Goal: Task Accomplishment & Management: Complete application form

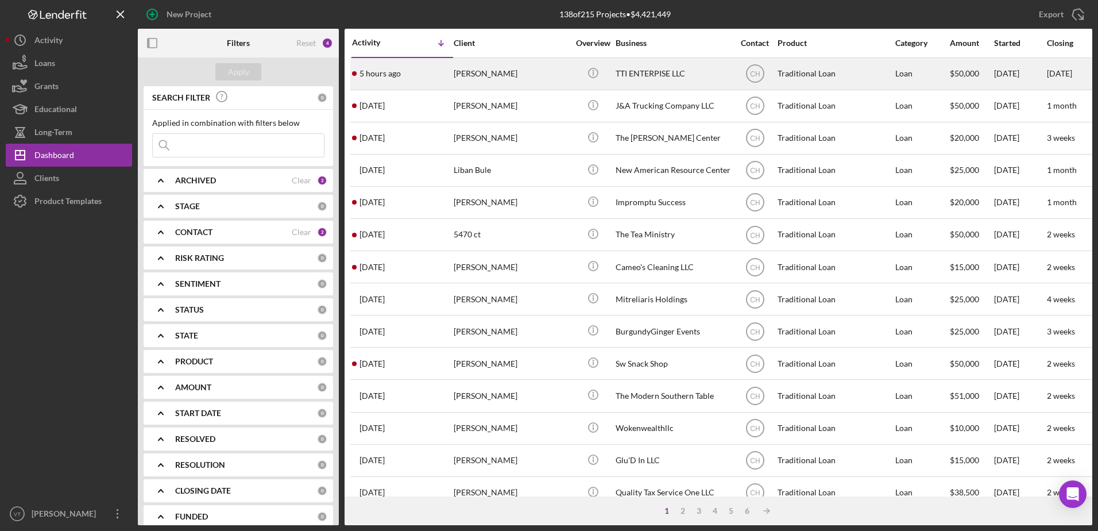
click at [433, 78] on div "5 hours ago [PERSON_NAME]" at bounding box center [402, 74] width 100 height 30
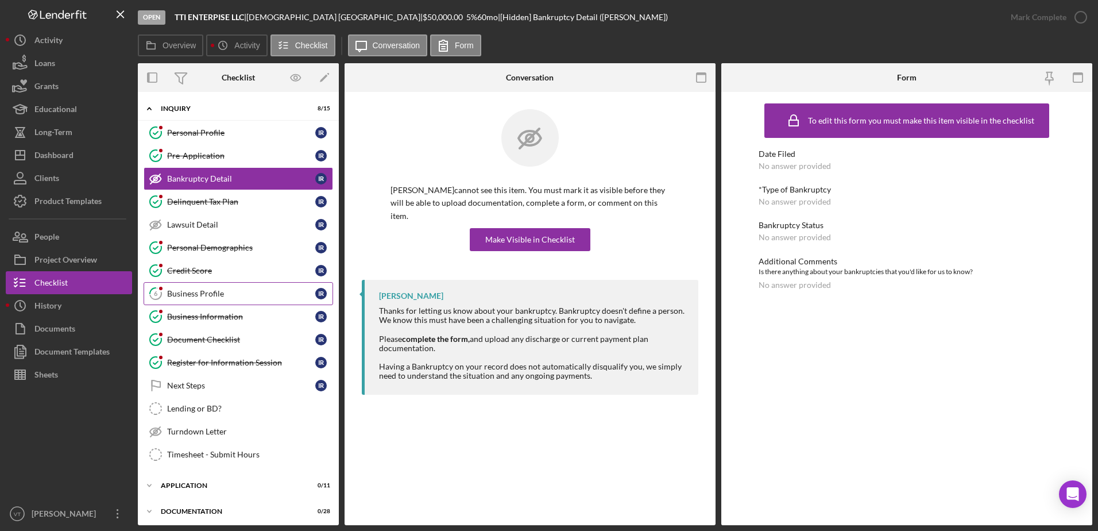
click at [245, 293] on div "Business Profile" at bounding box center [241, 293] width 148 height 9
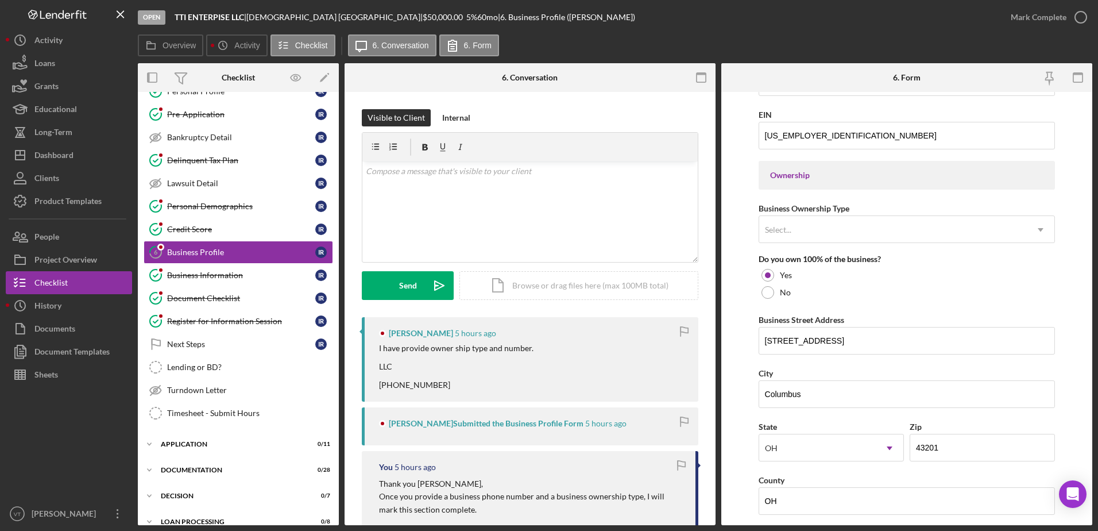
scroll to position [467, 0]
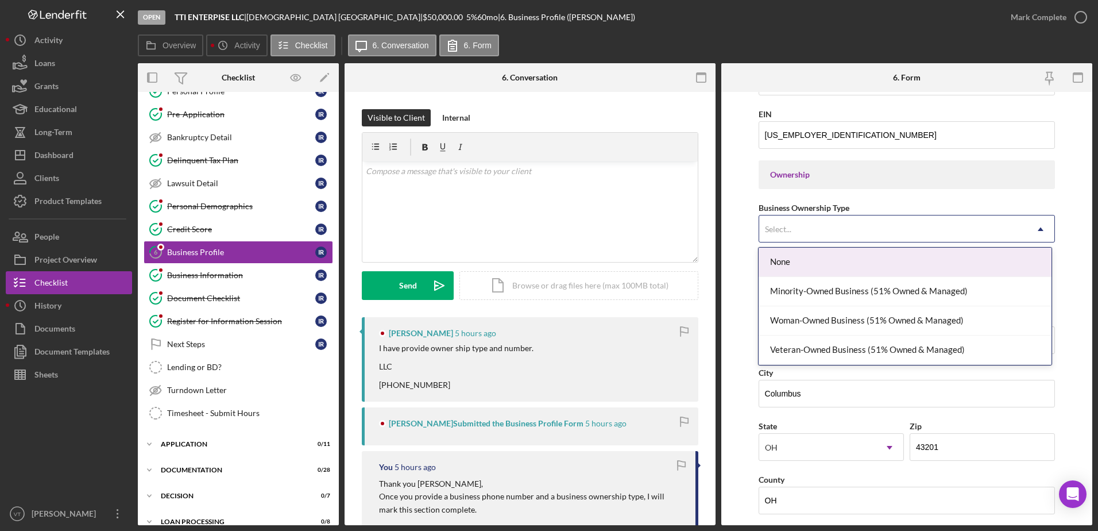
click at [908, 231] on div "Select..." at bounding box center [893, 229] width 268 height 26
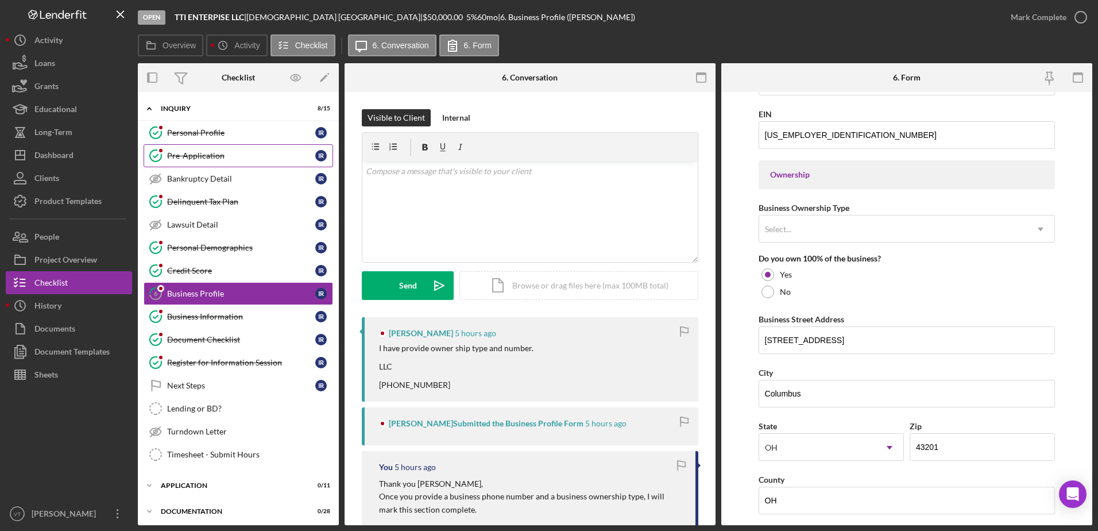
click at [237, 156] on div "Pre-Application" at bounding box center [241, 155] width 148 height 9
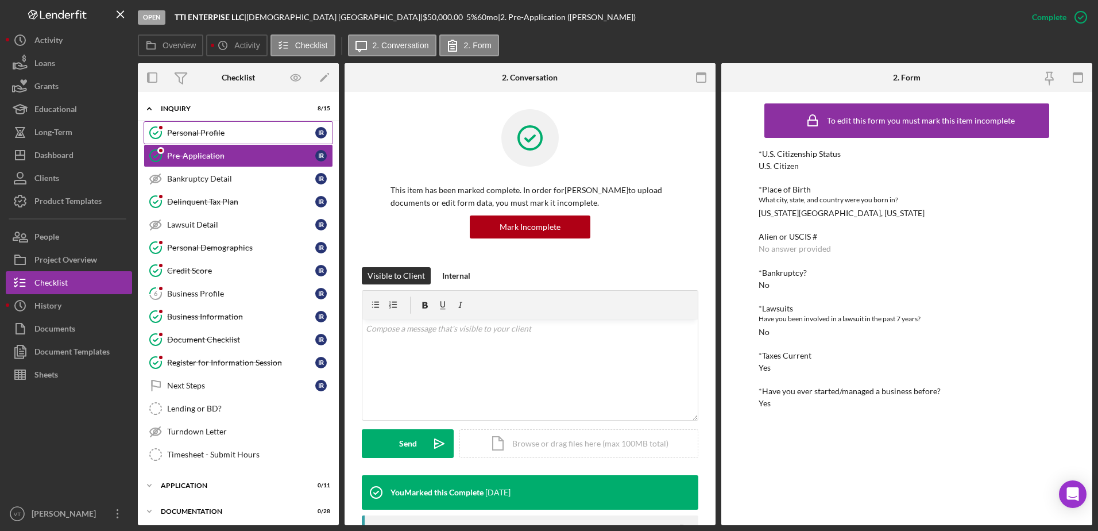
click at [239, 136] on div "Personal Profile" at bounding box center [241, 132] width 148 height 9
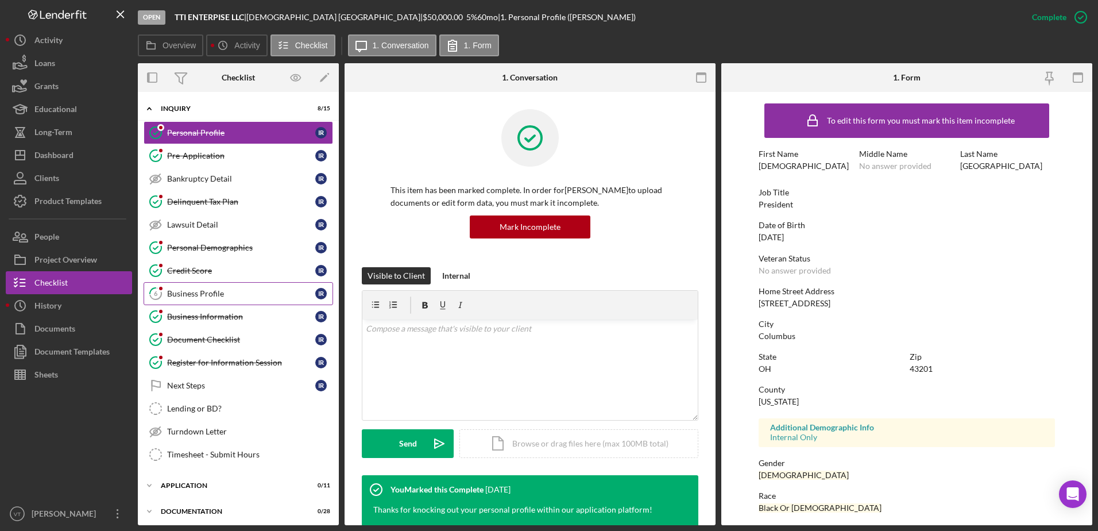
click at [244, 291] on div "Business Profile" at bounding box center [241, 293] width 148 height 9
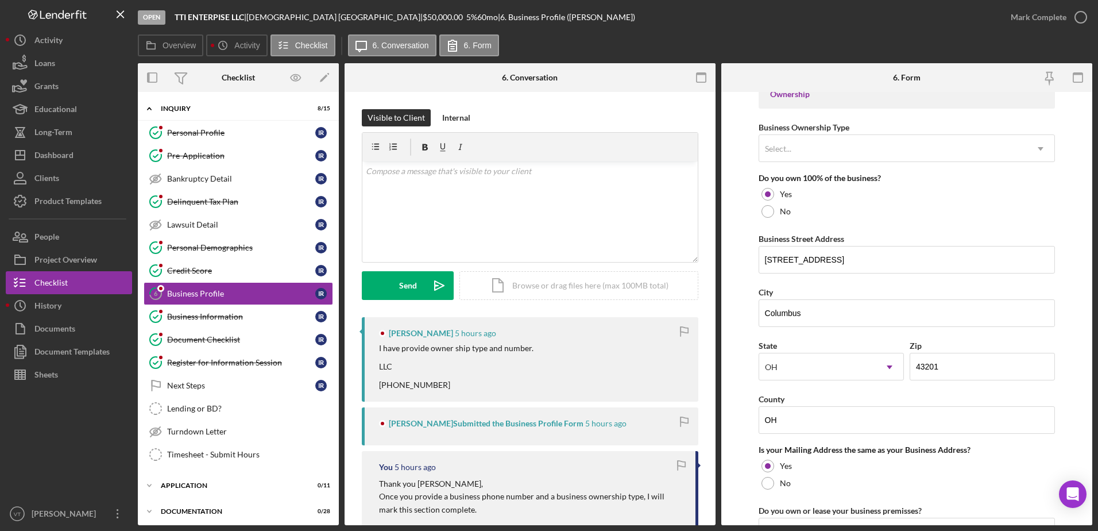
scroll to position [549, 0]
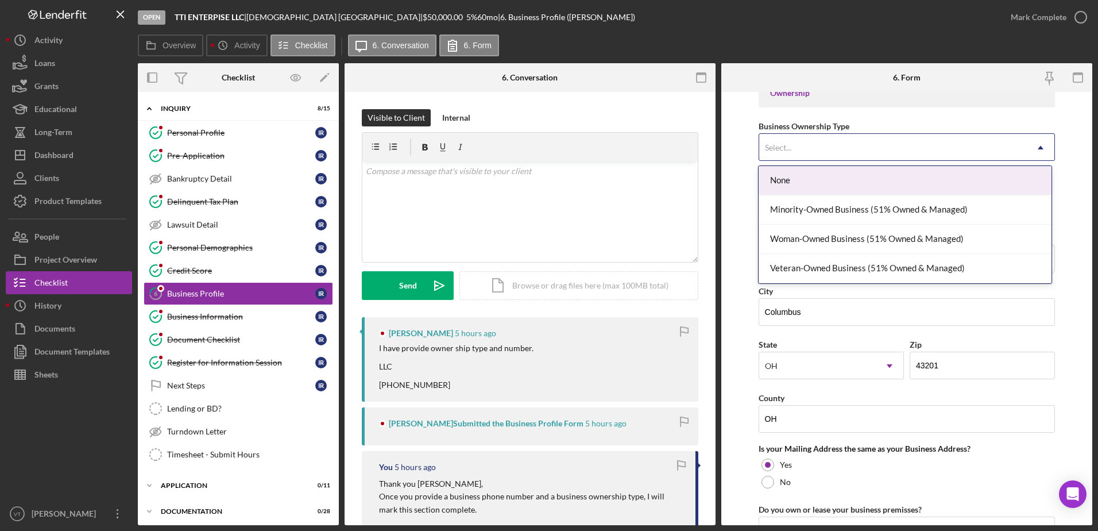
click at [894, 148] on div "Select..." at bounding box center [893, 147] width 268 height 26
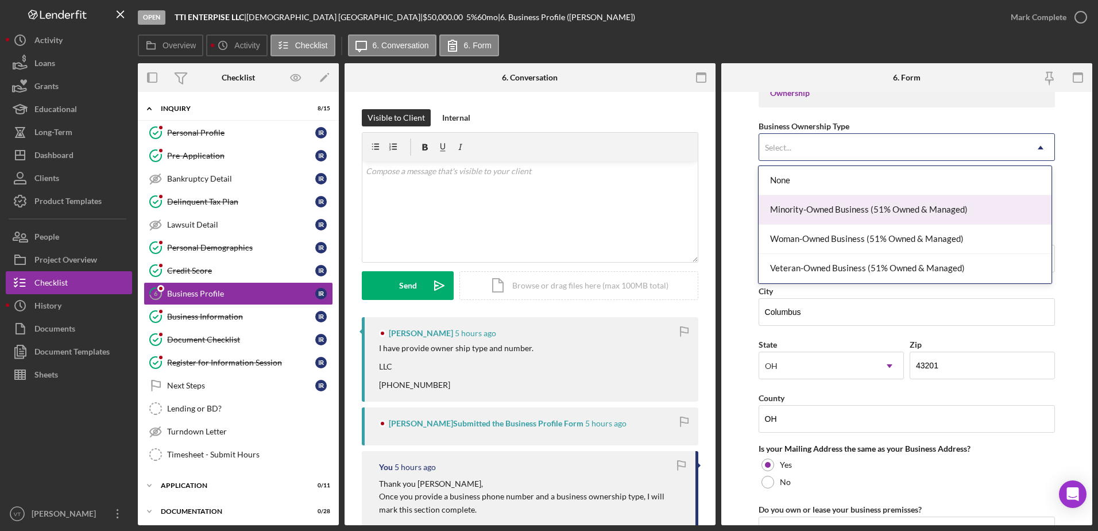
click at [890, 202] on div "Minority-Owned Business (51% Owned & Managed)" at bounding box center [905, 209] width 293 height 29
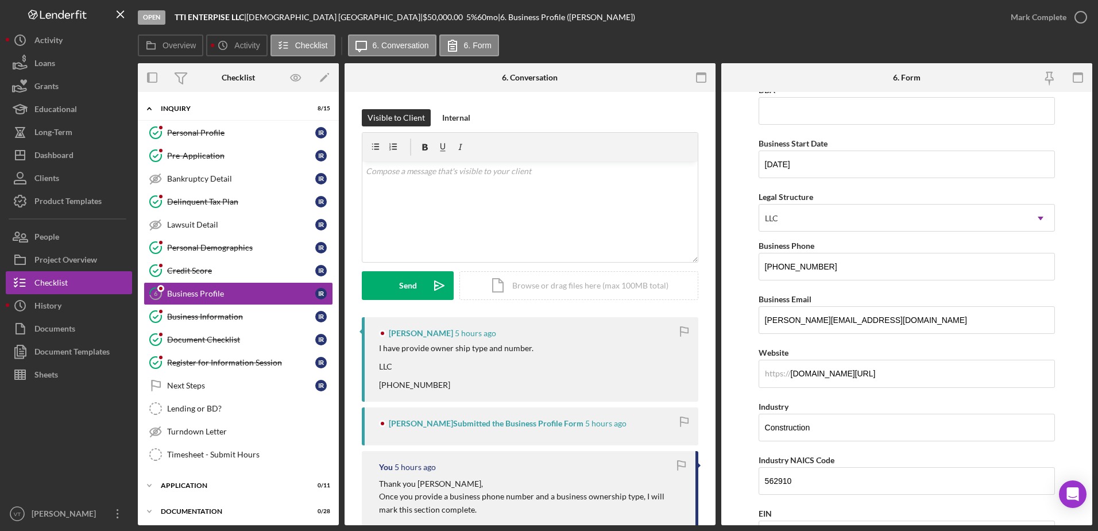
scroll to position [0, 0]
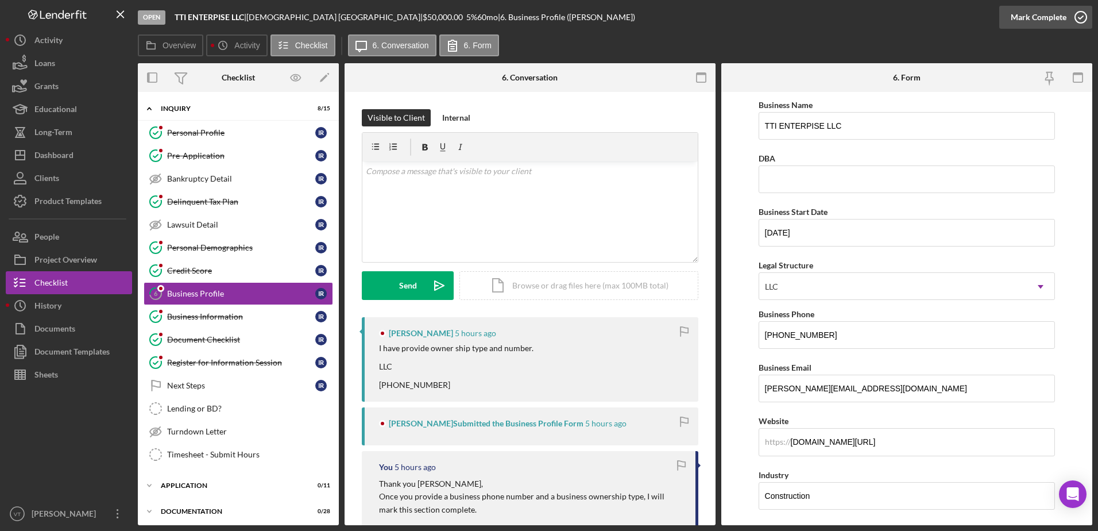
click at [1053, 24] on div "Mark Complete" at bounding box center [1039, 17] width 56 height 23
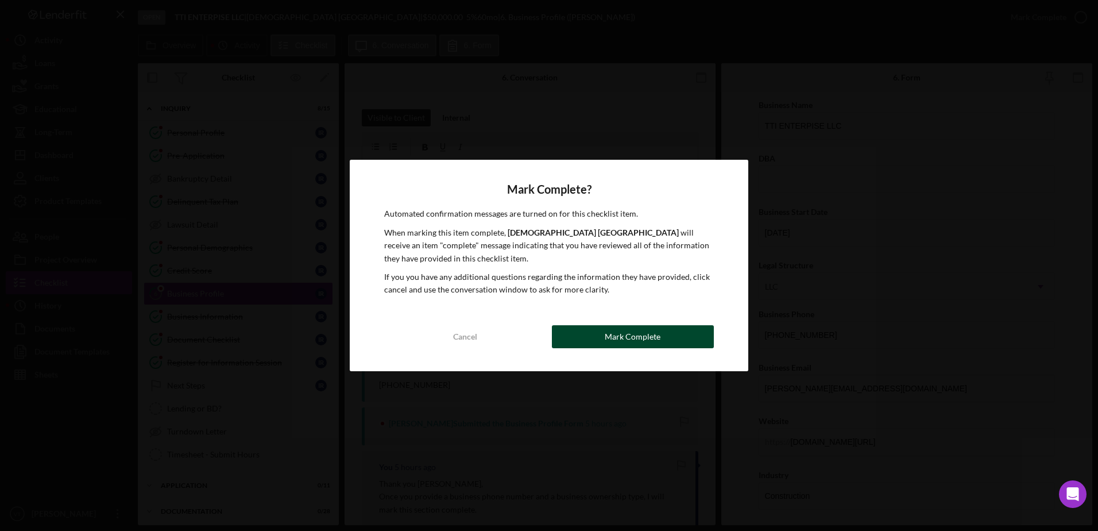
click at [653, 336] on div "Mark Complete" at bounding box center [633, 336] width 56 height 23
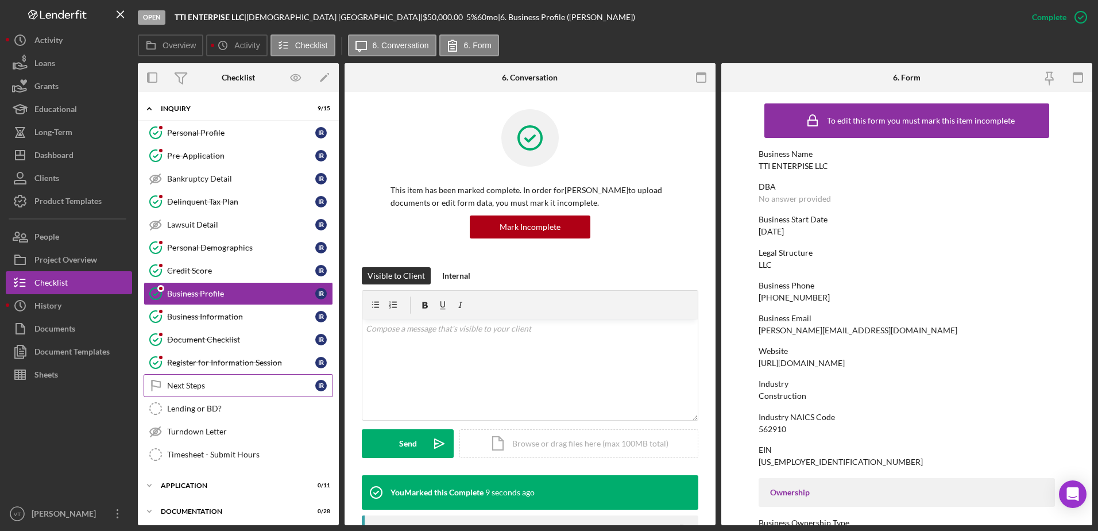
click at [246, 385] on div "Next Steps" at bounding box center [241, 385] width 148 height 9
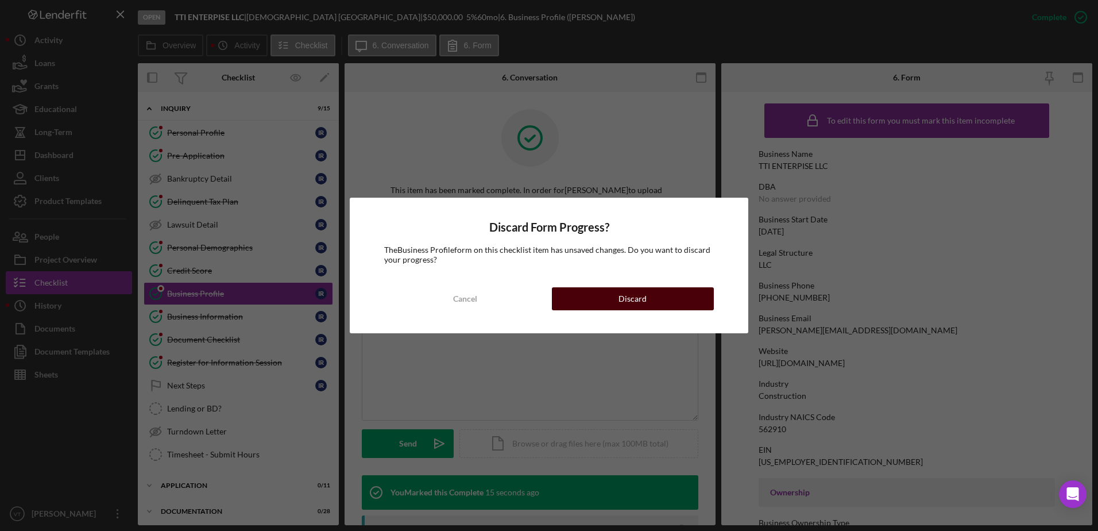
click at [587, 305] on button "Discard" at bounding box center [633, 298] width 162 height 23
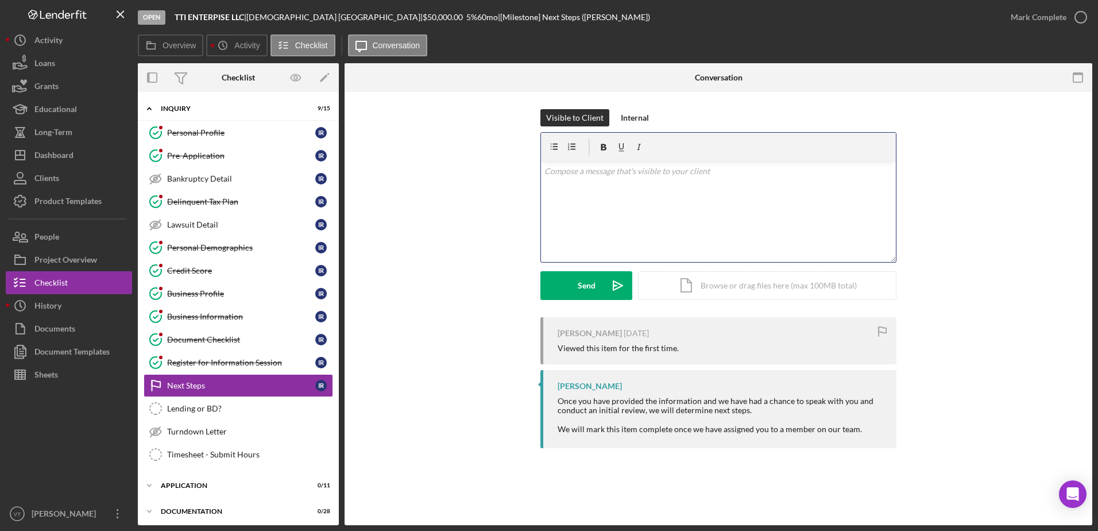
click at [645, 185] on div "v Color teal Color pink Remove color Add row above Add row below Add column bef…" at bounding box center [718, 211] width 355 height 100
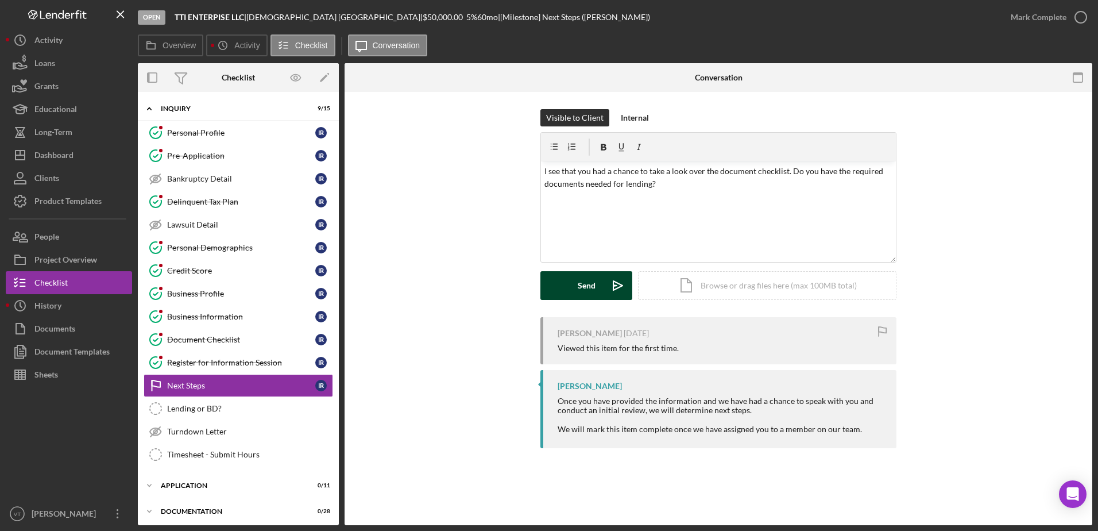
click at [613, 288] on icon "Icon/icon-invite-send" at bounding box center [618, 285] width 29 height 29
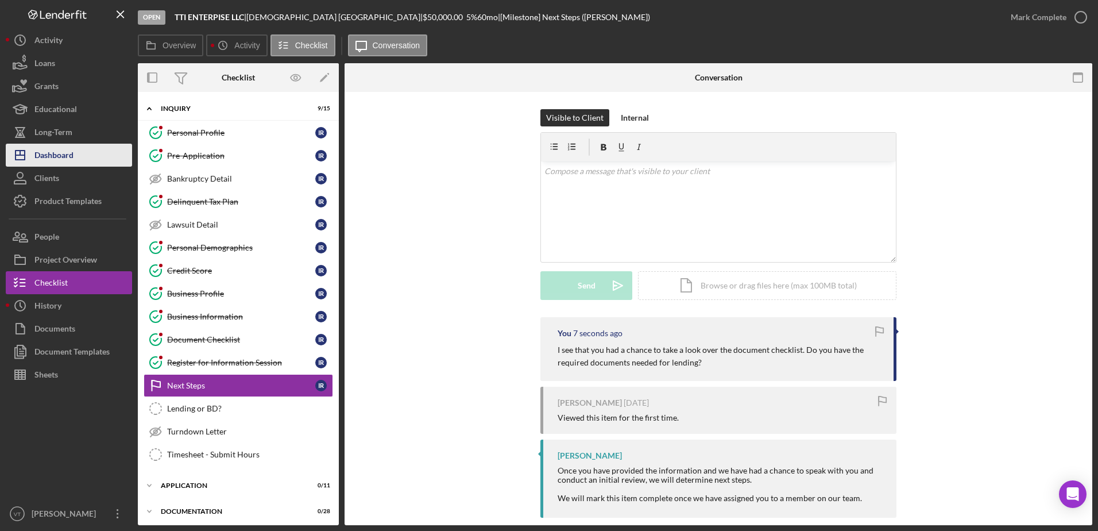
click at [91, 152] on button "Icon/Dashboard Dashboard" at bounding box center [69, 155] width 126 height 23
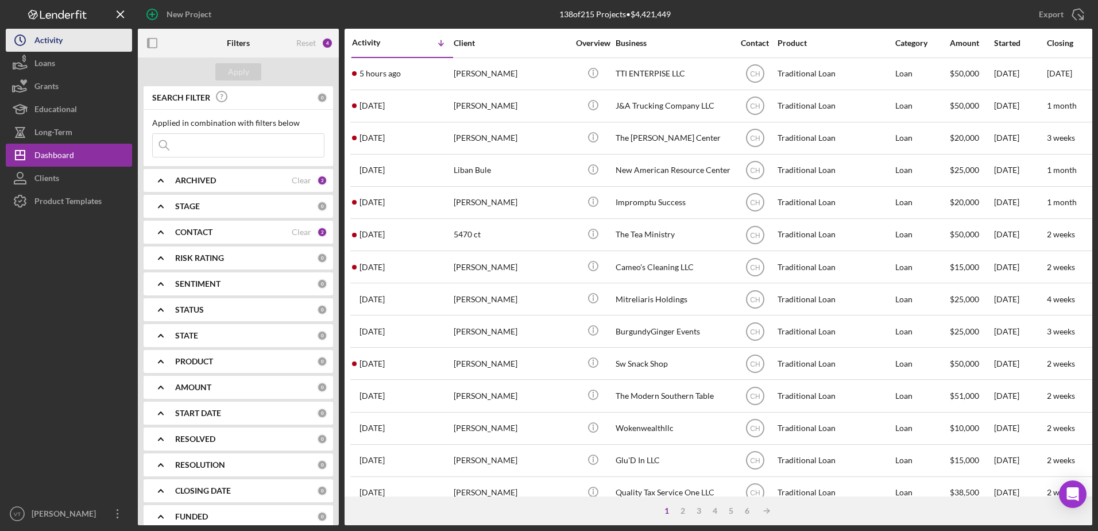
click at [109, 43] on button "Icon/History Activity" at bounding box center [69, 40] width 126 height 23
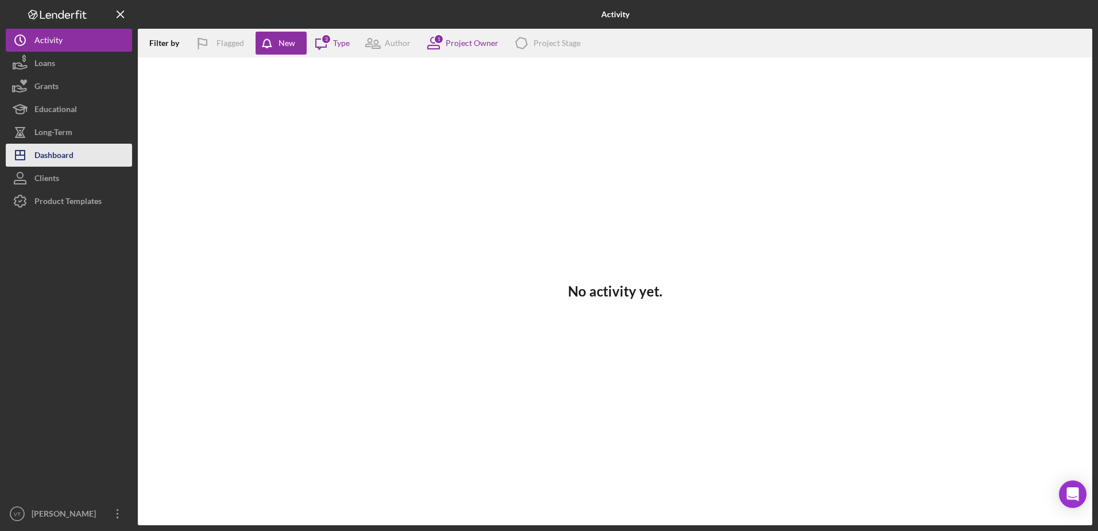
click at [98, 144] on button "Icon/Dashboard Dashboard" at bounding box center [69, 155] width 126 height 23
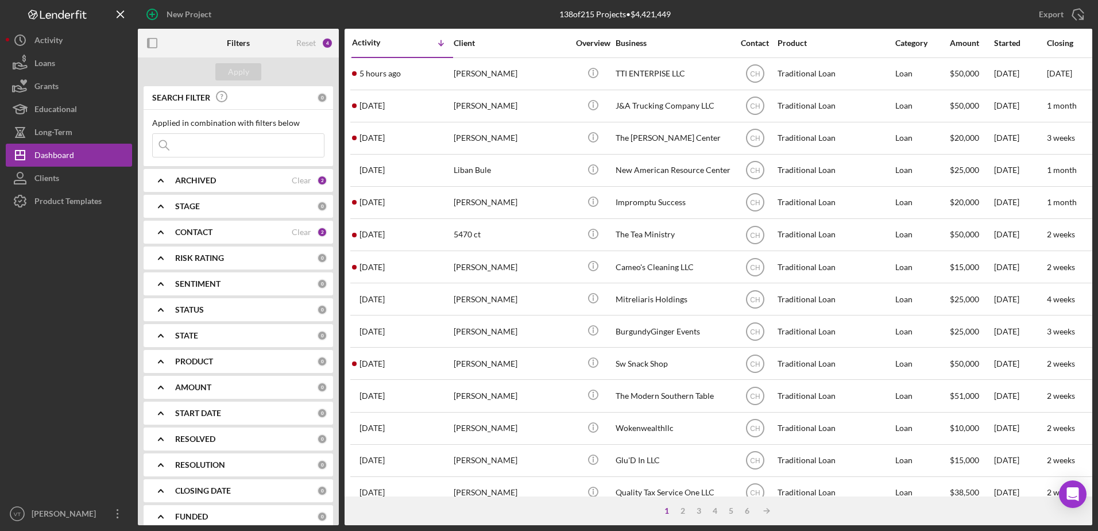
click at [244, 231] on div "CONTACT" at bounding box center [233, 231] width 117 height 9
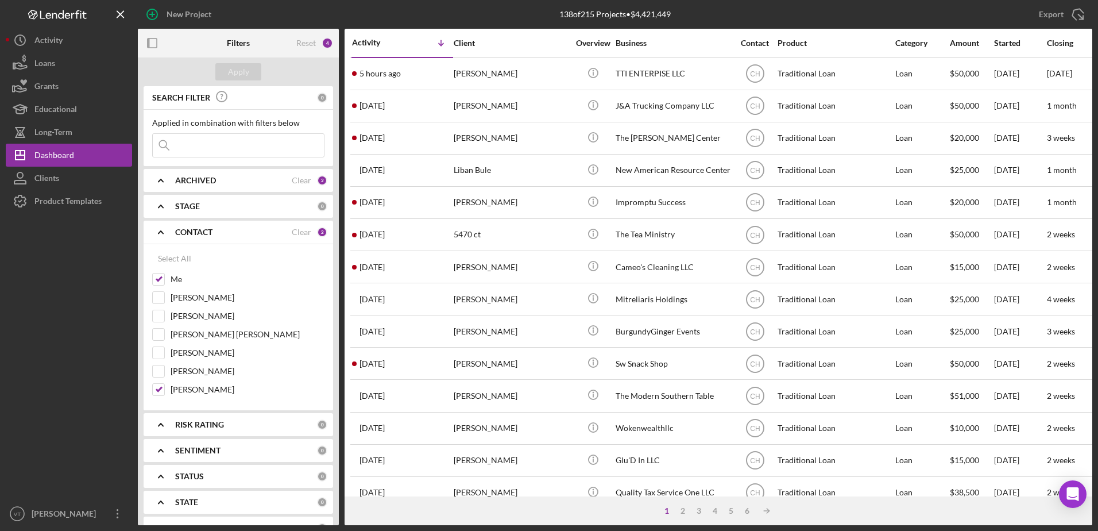
click at [244, 231] on div "CONTACT" at bounding box center [233, 231] width 117 height 9
